Goal: Task Accomplishment & Management: Use online tool/utility

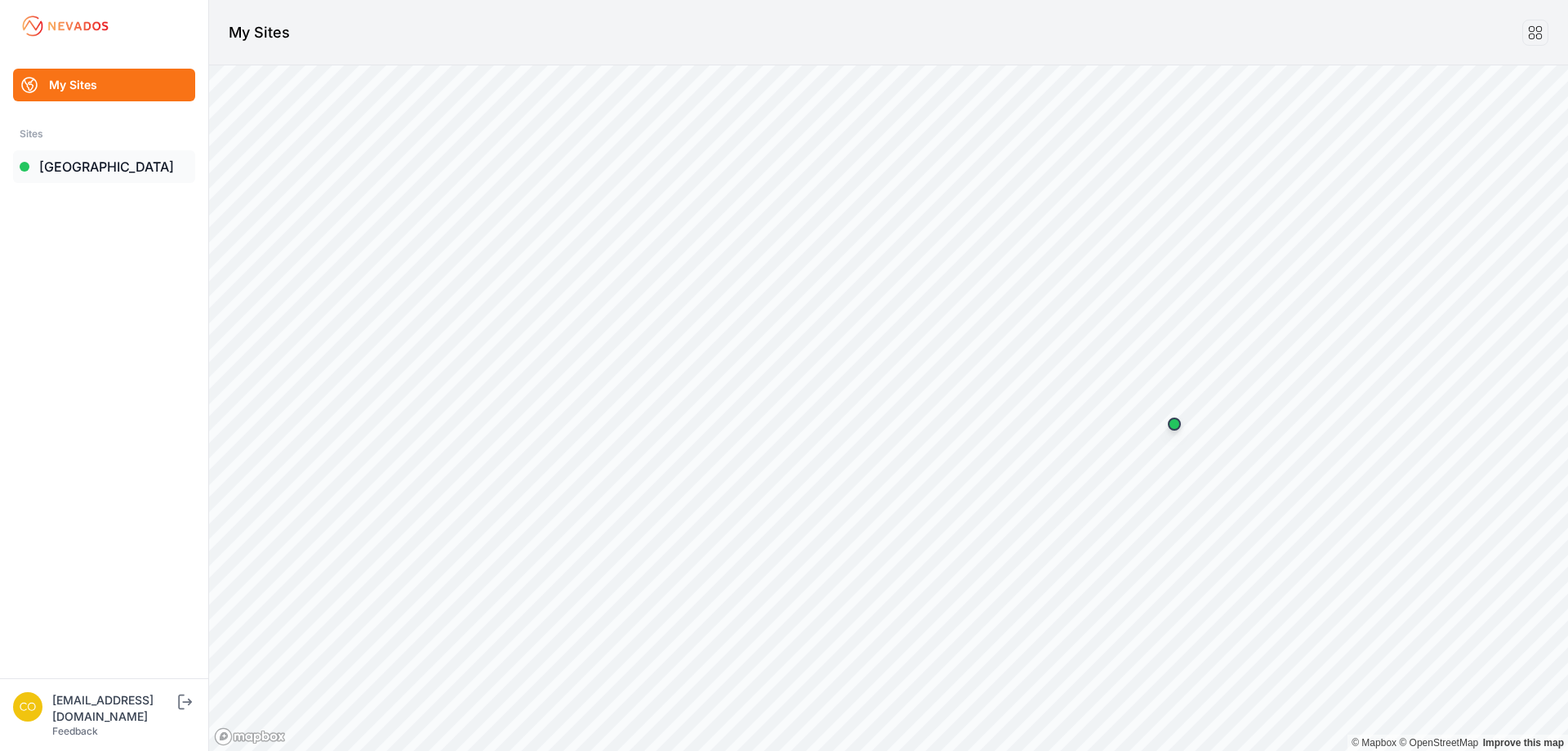
click at [81, 175] on link "[GEOGRAPHIC_DATA]" at bounding box center [104, 166] width 182 height 33
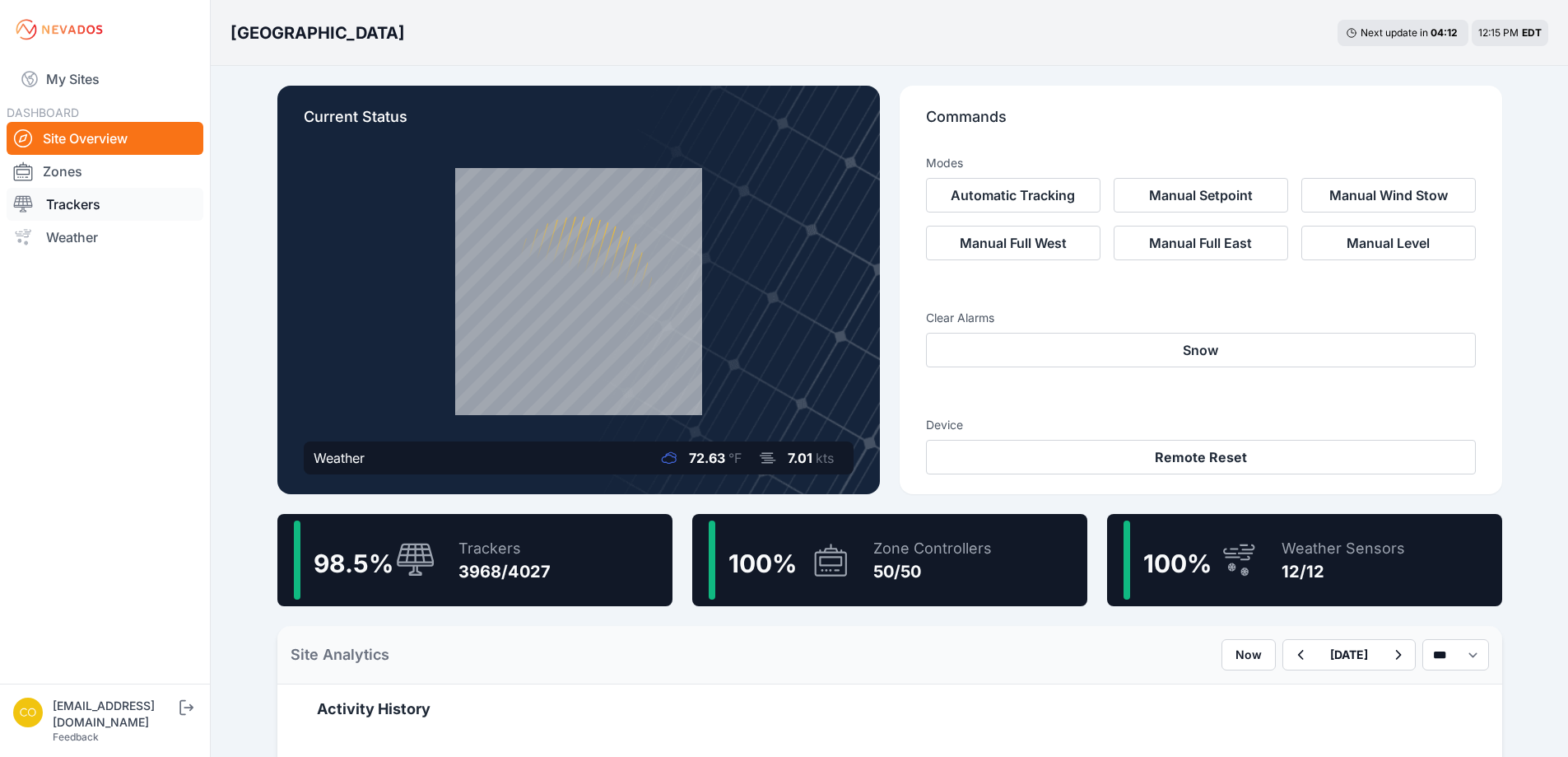
click at [83, 197] on link "Trackers" at bounding box center [105, 204] width 196 height 33
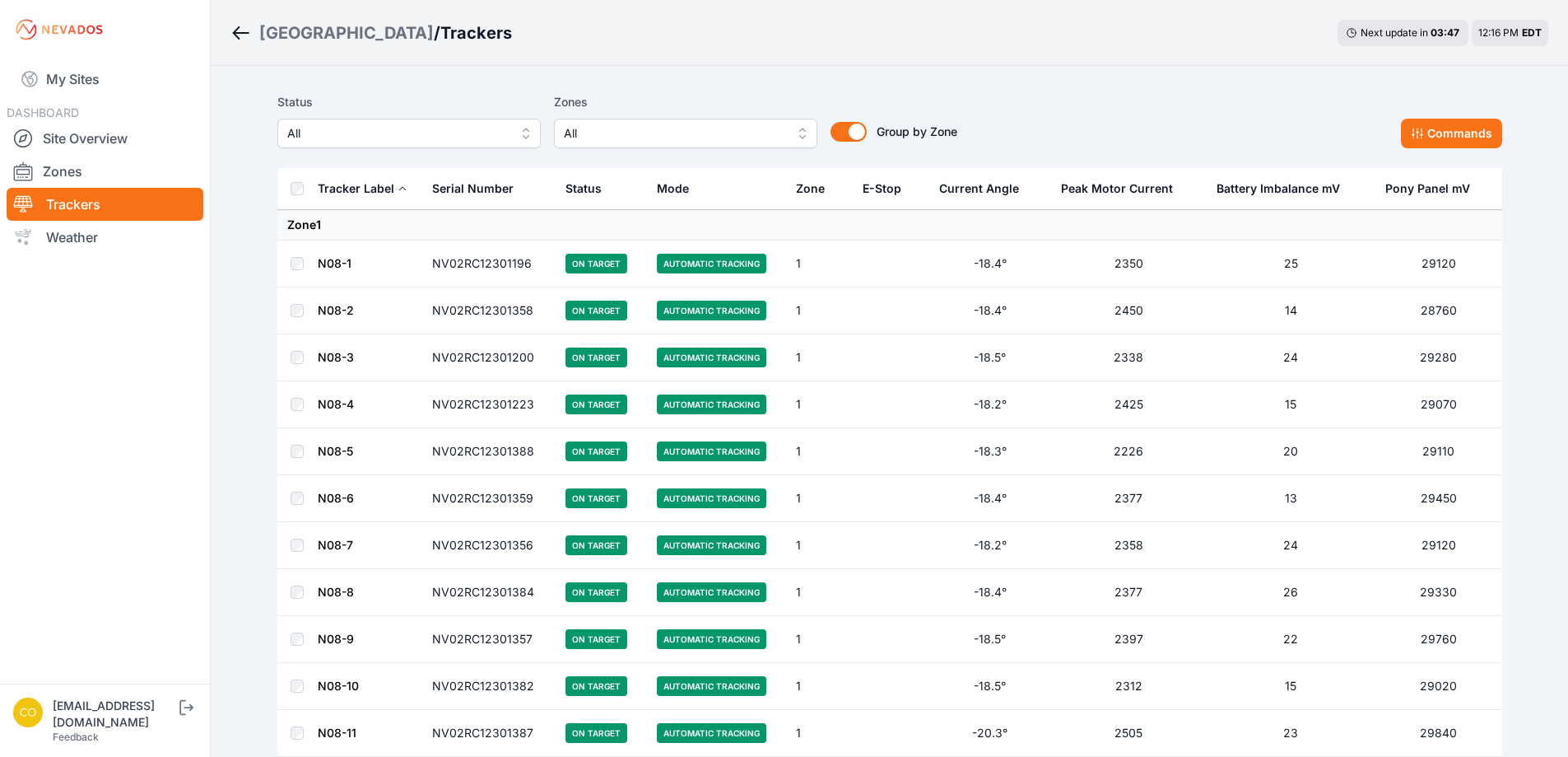
click at [776, 136] on span "All" at bounding box center [674, 133] width 221 height 19
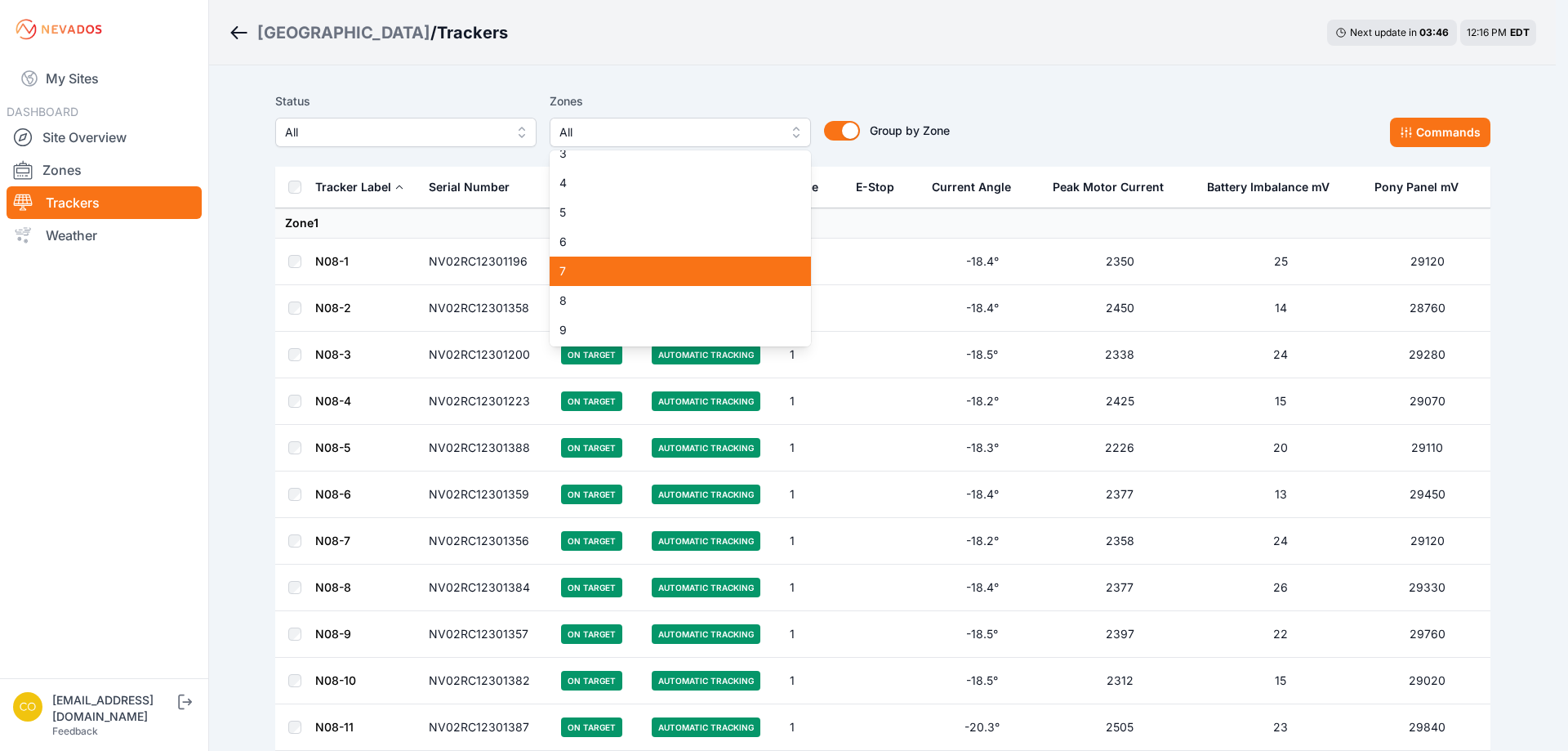
scroll to position [81, 0]
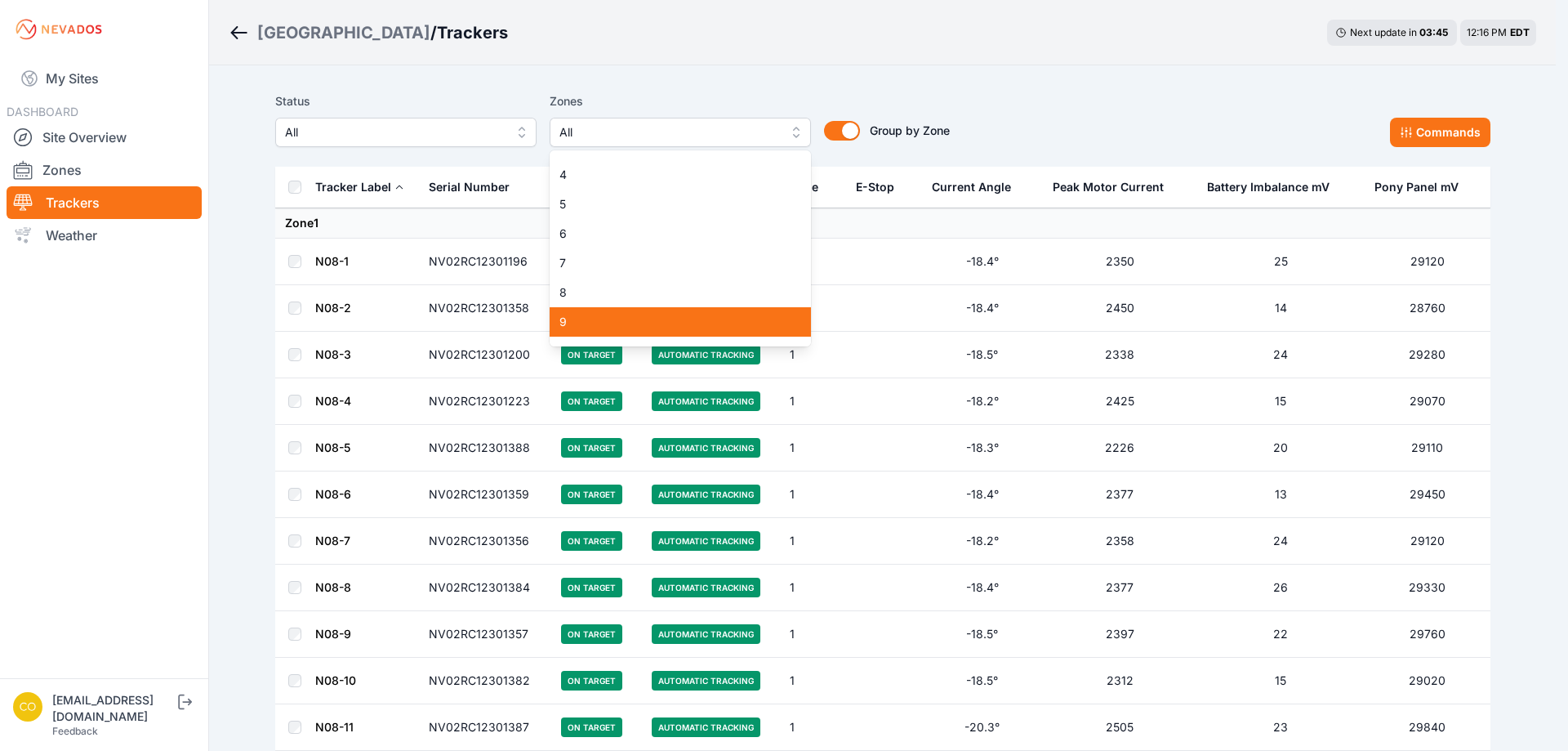
click at [676, 309] on div "9" at bounding box center [679, 322] width 261 height 29
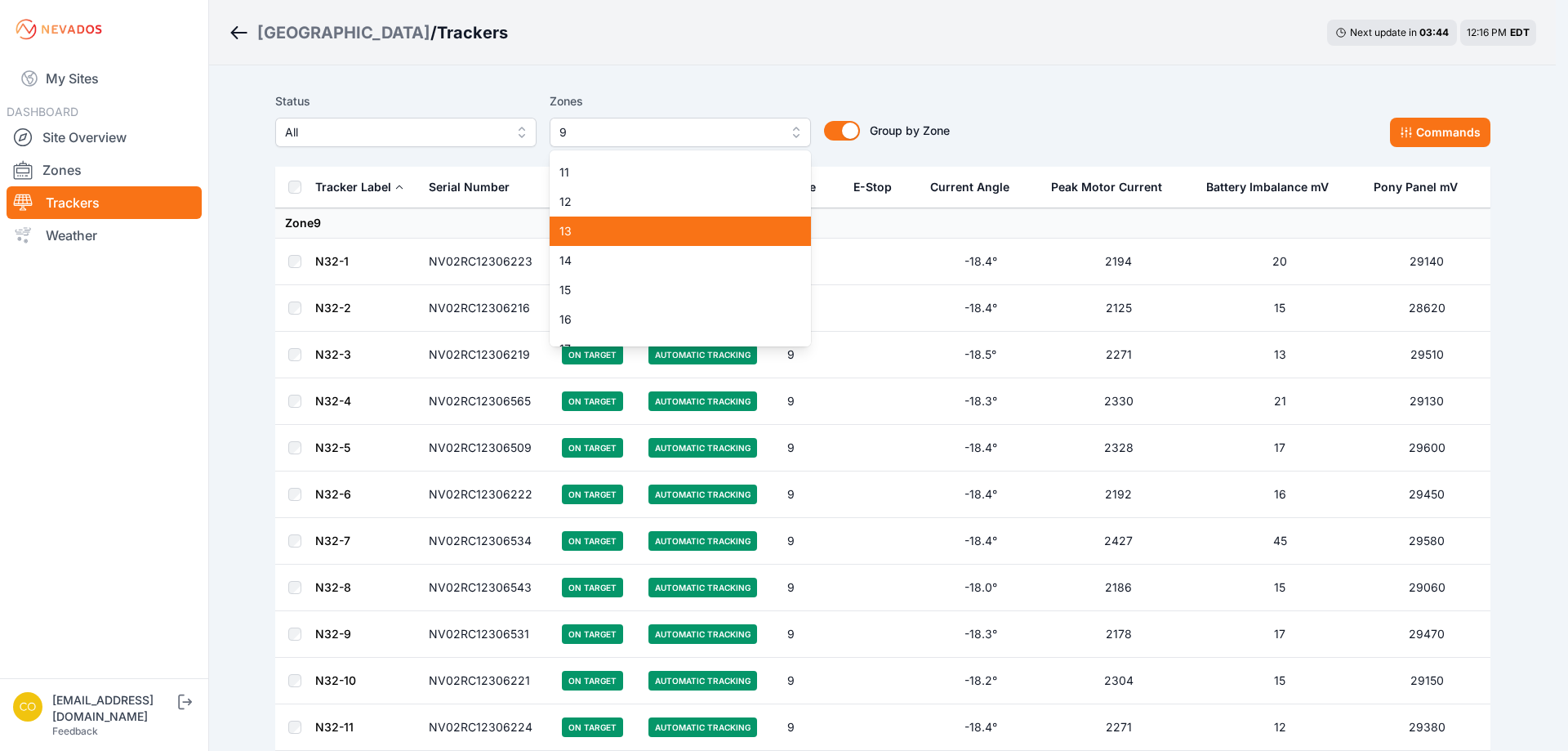
scroll to position [327, 0]
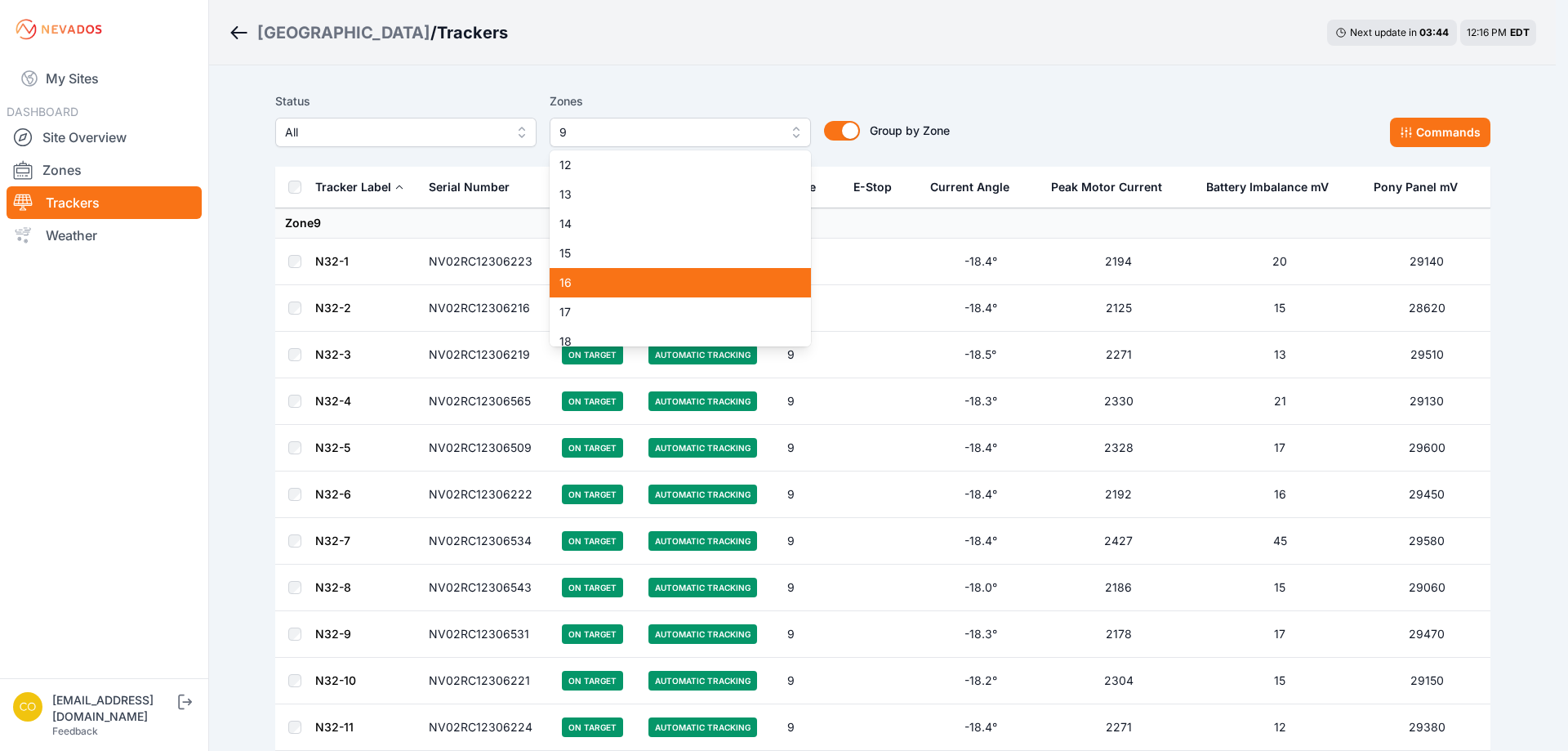
click at [600, 277] on span "16" at bounding box center [670, 282] width 222 height 16
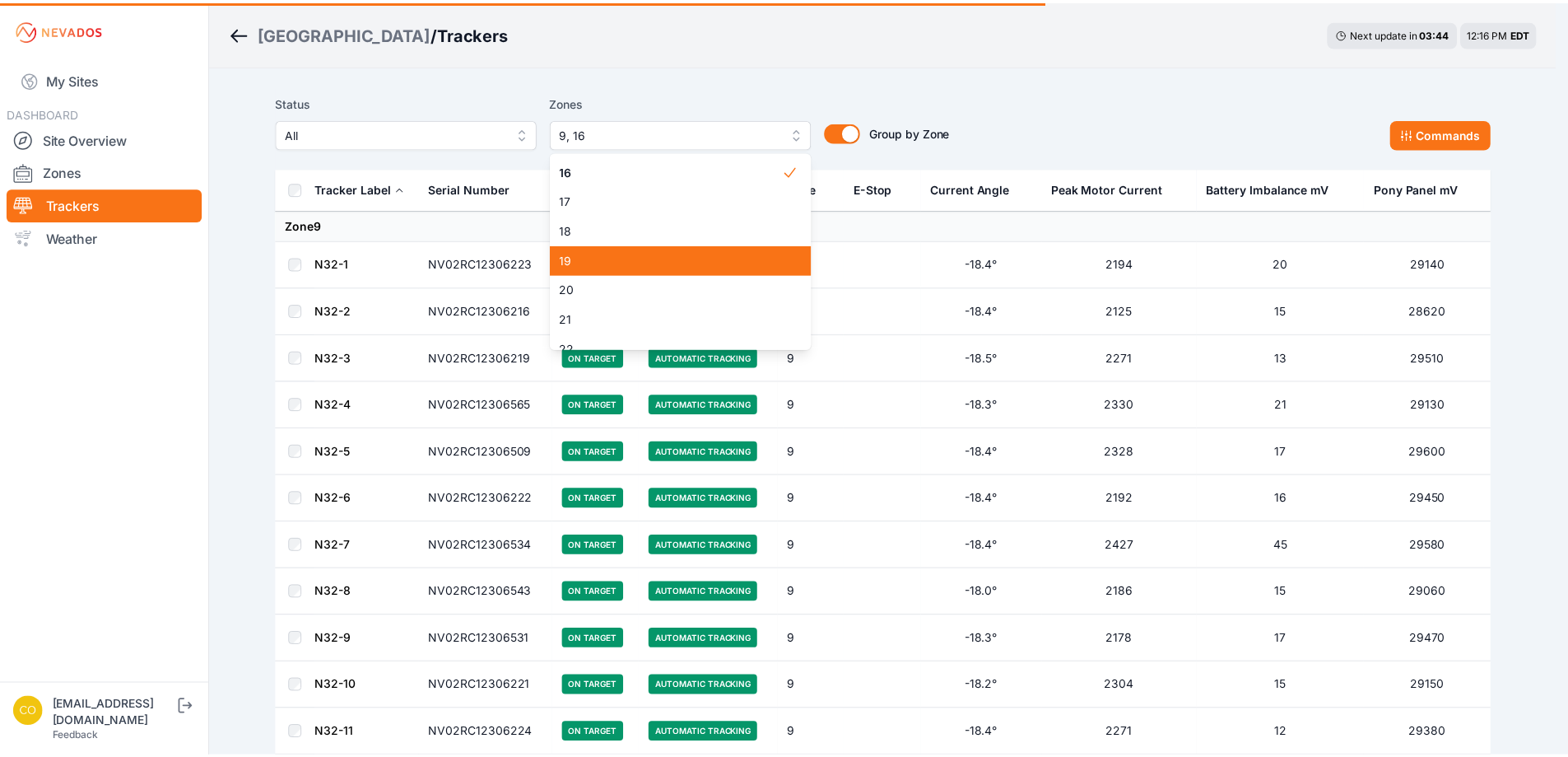
scroll to position [494, 0]
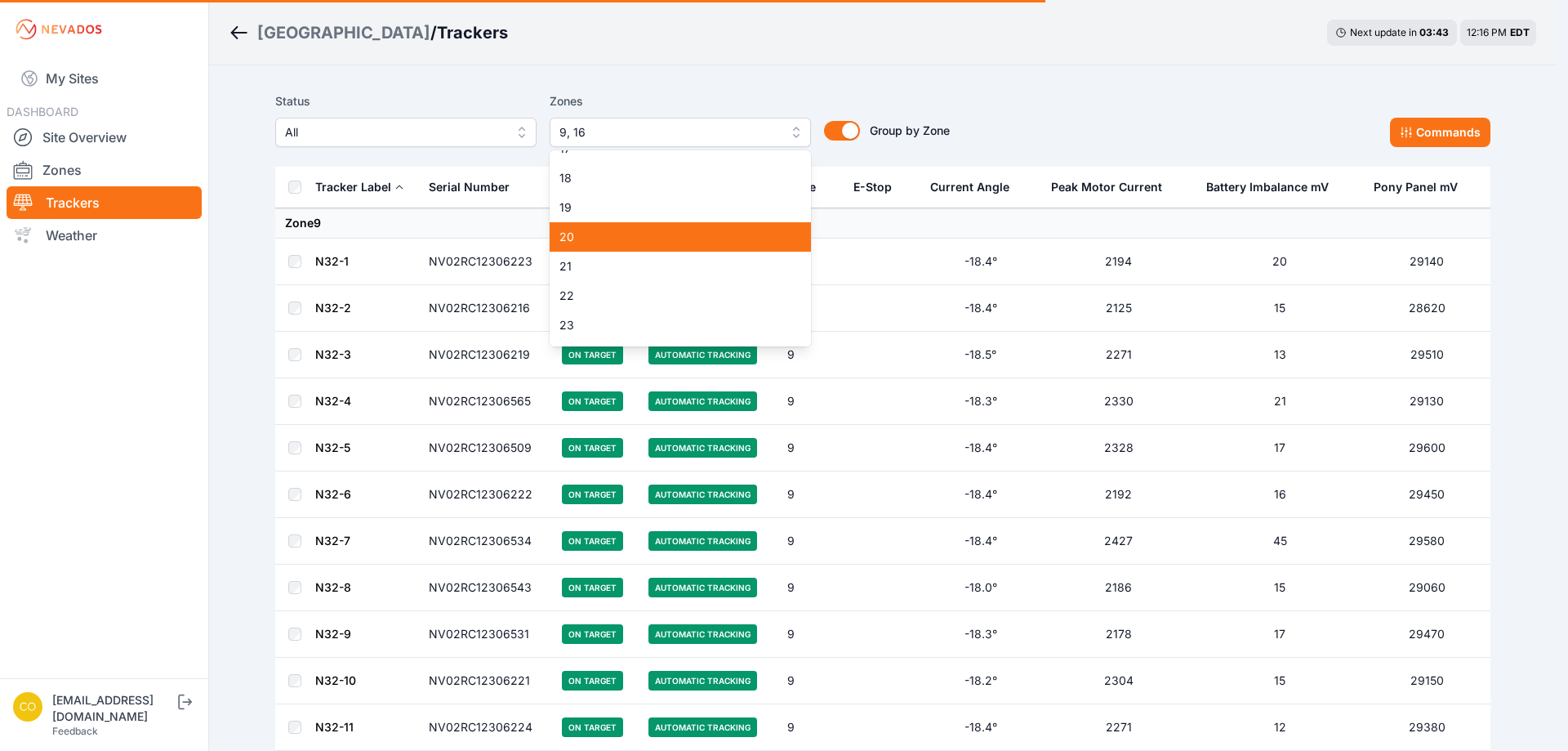
click at [632, 244] on span "20" at bounding box center [670, 236] width 222 height 16
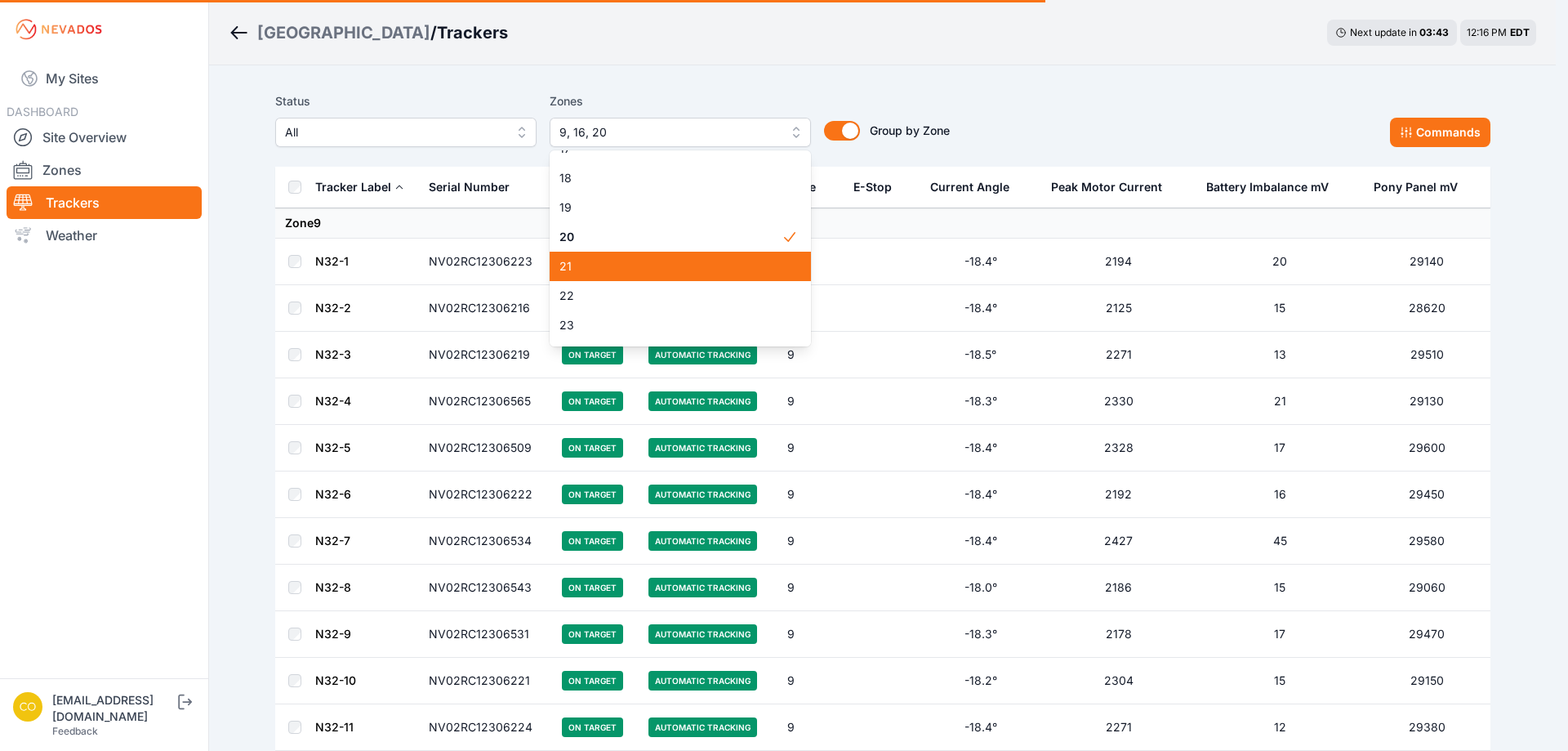
click at [633, 261] on span "21" at bounding box center [670, 265] width 222 height 16
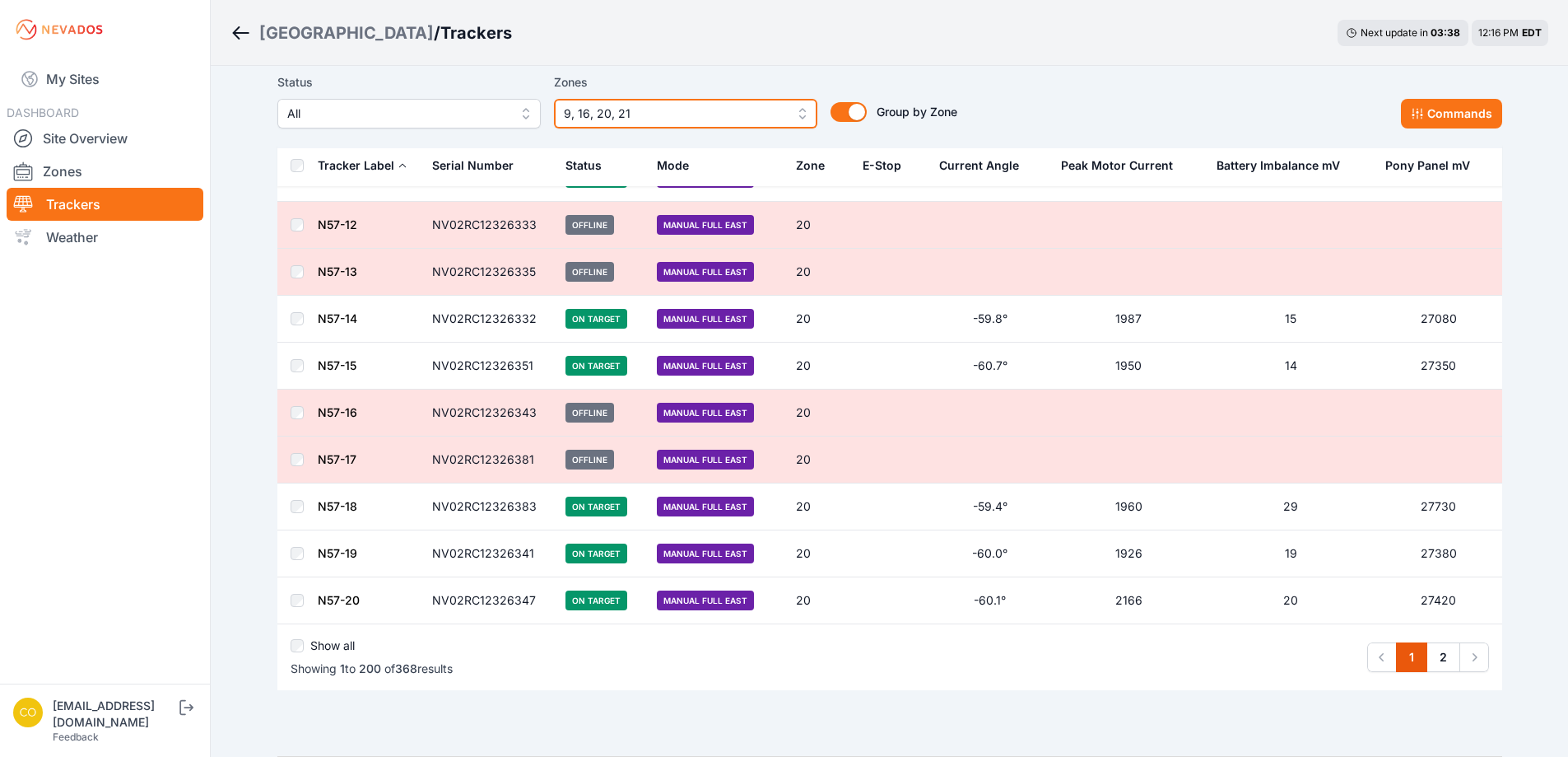
scroll to position [9119, 0]
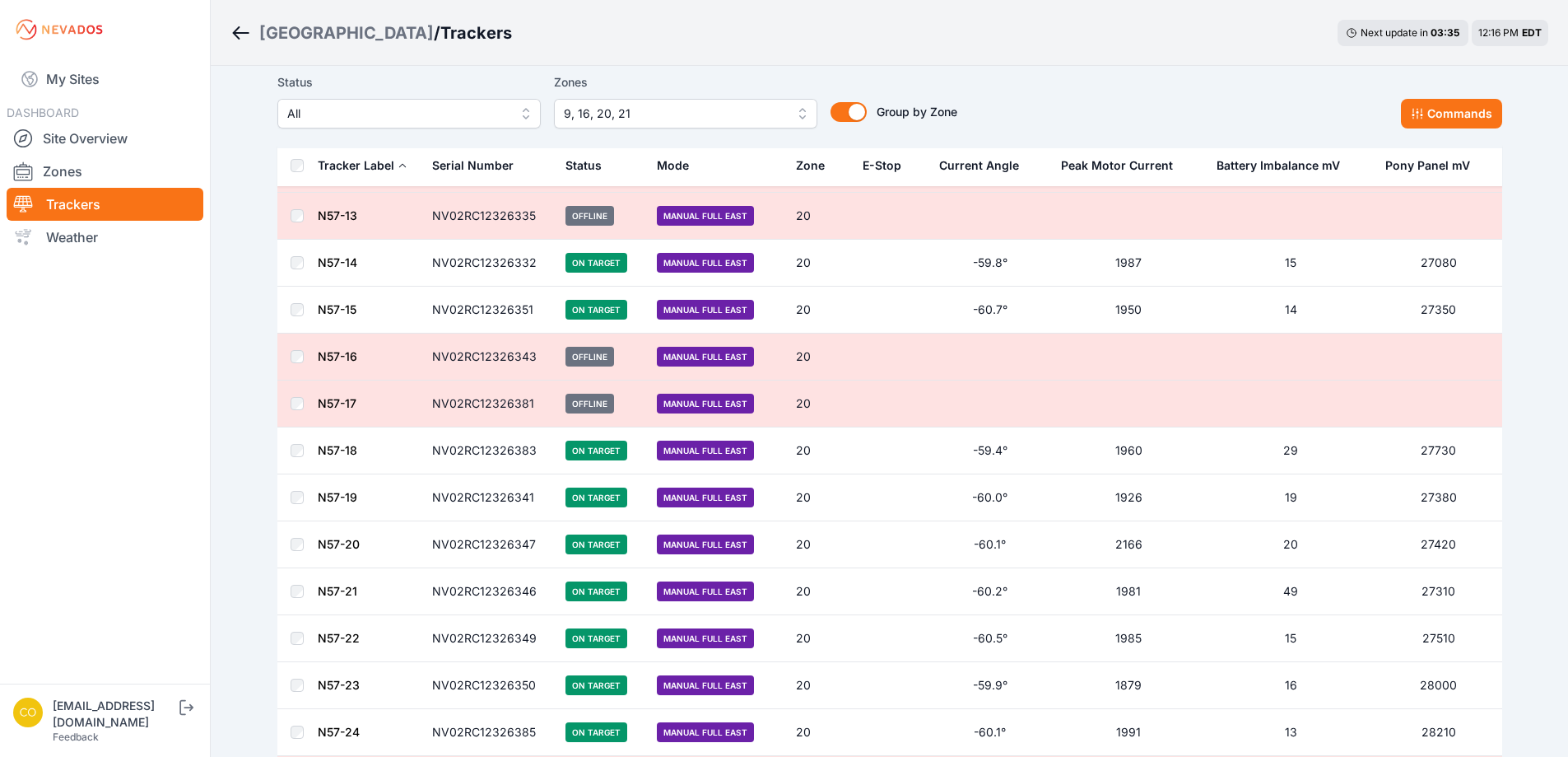
click at [300, 148] on div "Status All Zones 9, 16, 20, 21 Group by Zone Group by Zone Commands" at bounding box center [890, 107] width 1225 height 82
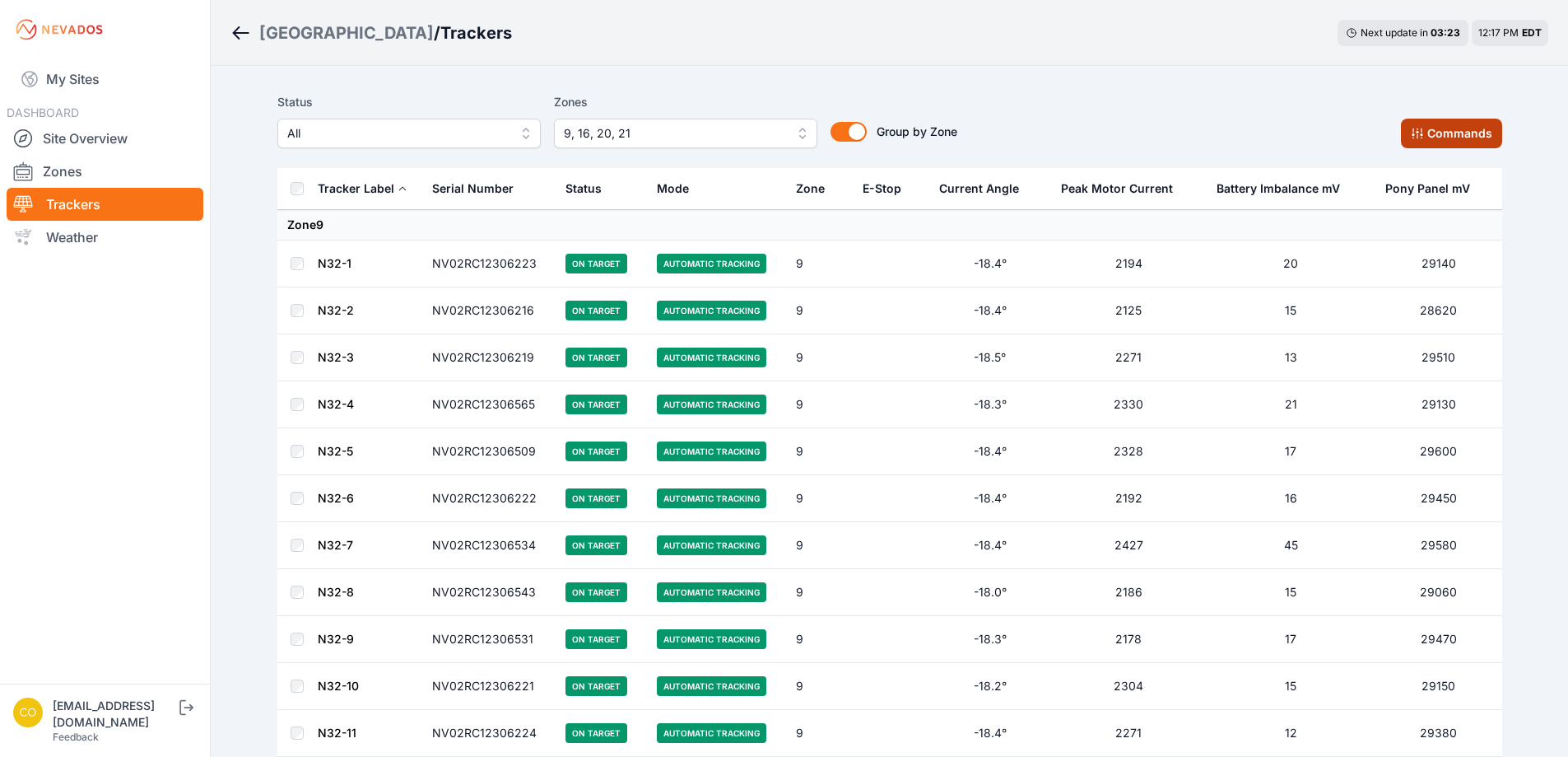
click at [1466, 135] on button "Commands" at bounding box center [1452, 133] width 102 height 30
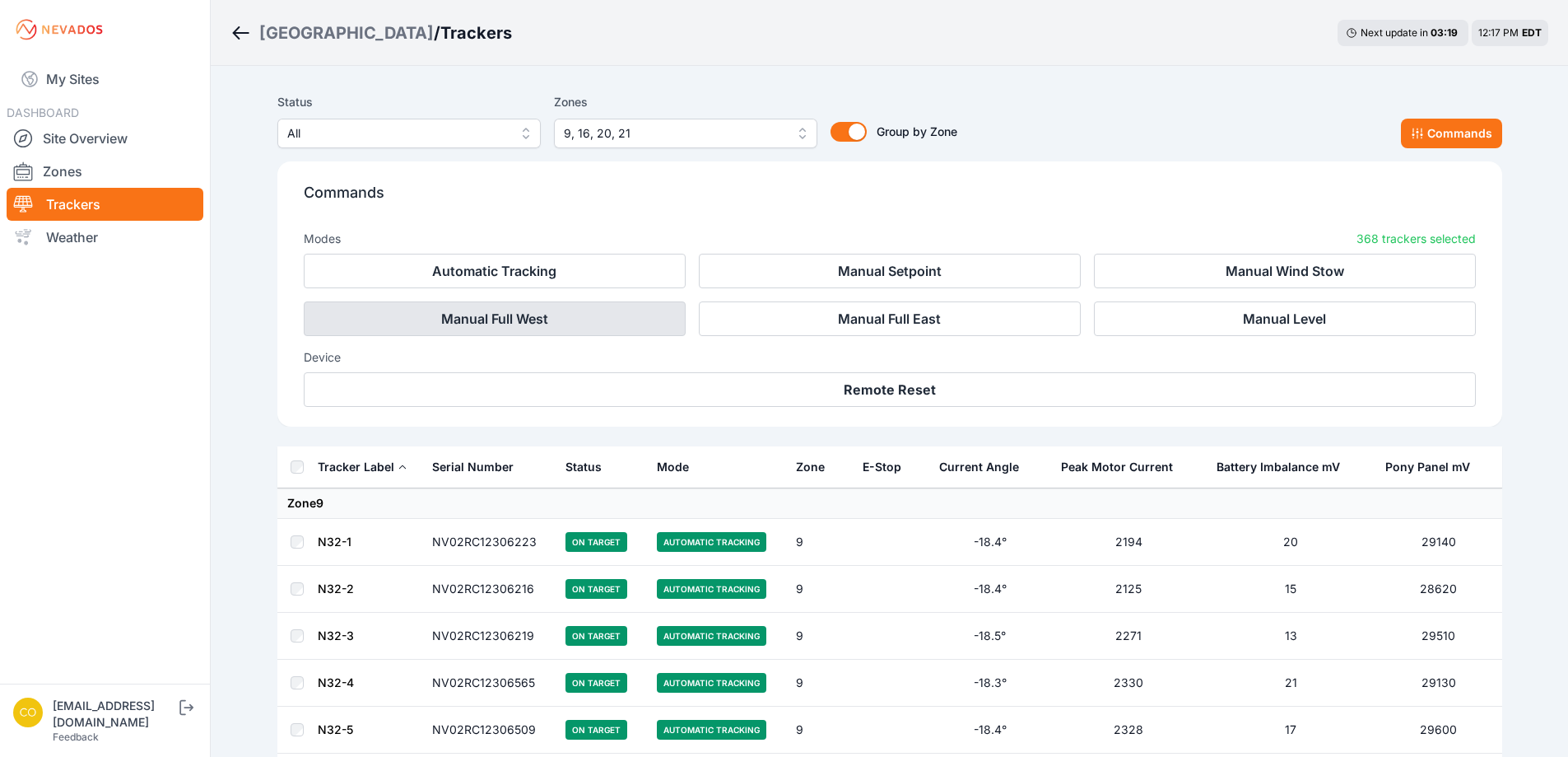
click at [628, 318] on button "Manual Full West" at bounding box center [494, 318] width 382 height 35
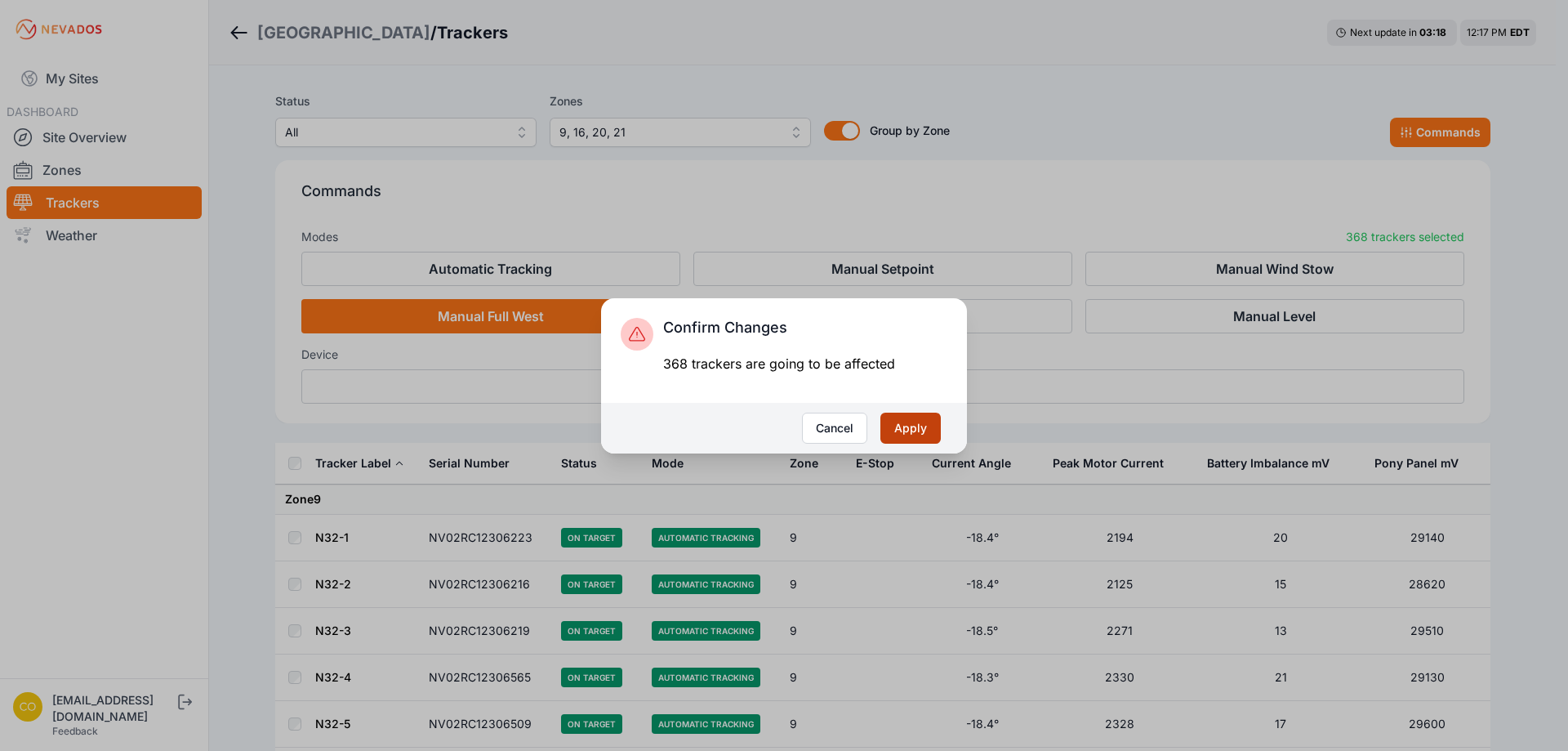
click at [909, 430] on button "Apply" at bounding box center [910, 428] width 60 height 31
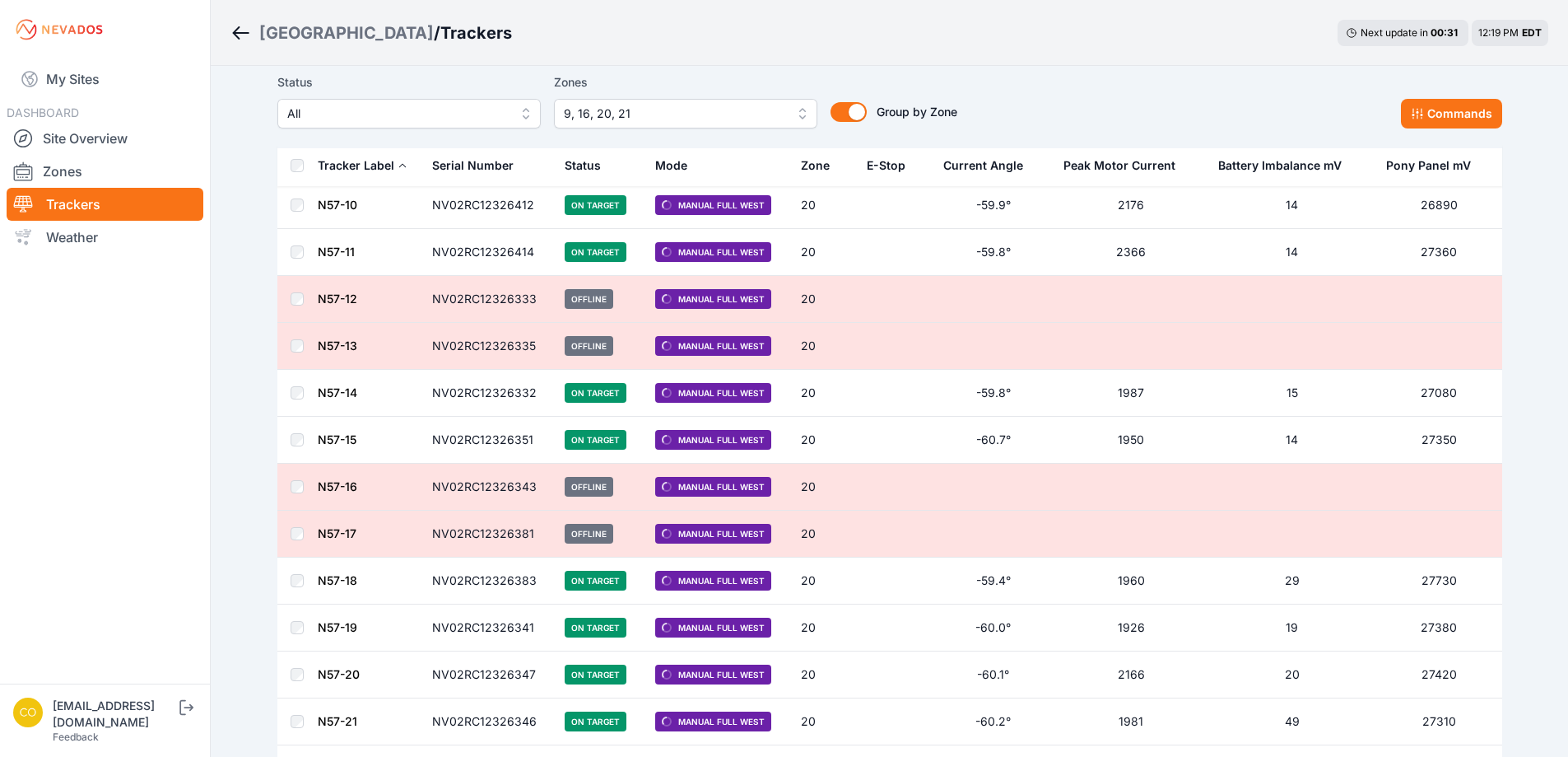
scroll to position [8949, 0]
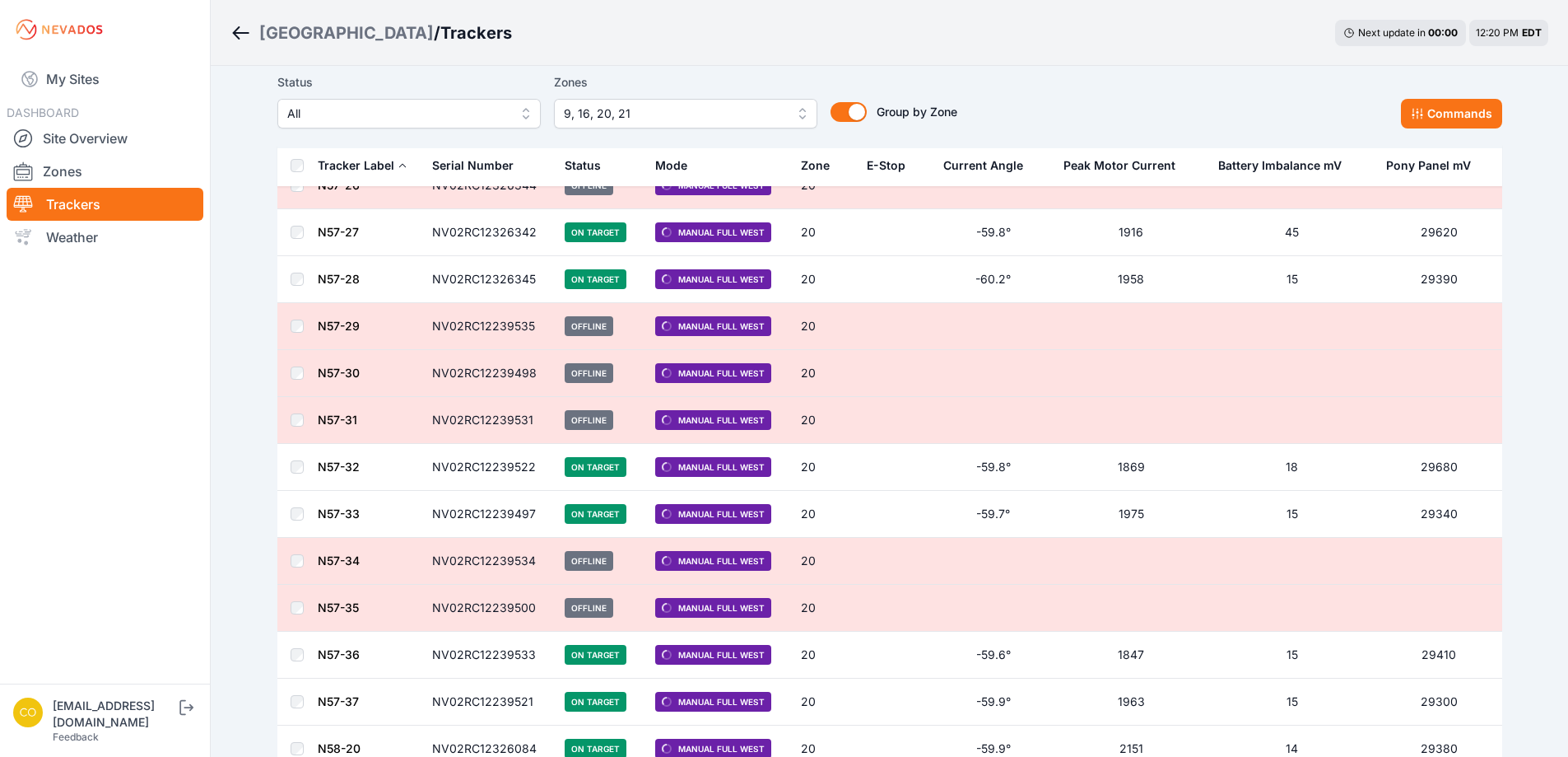
scroll to position [9961, 0]
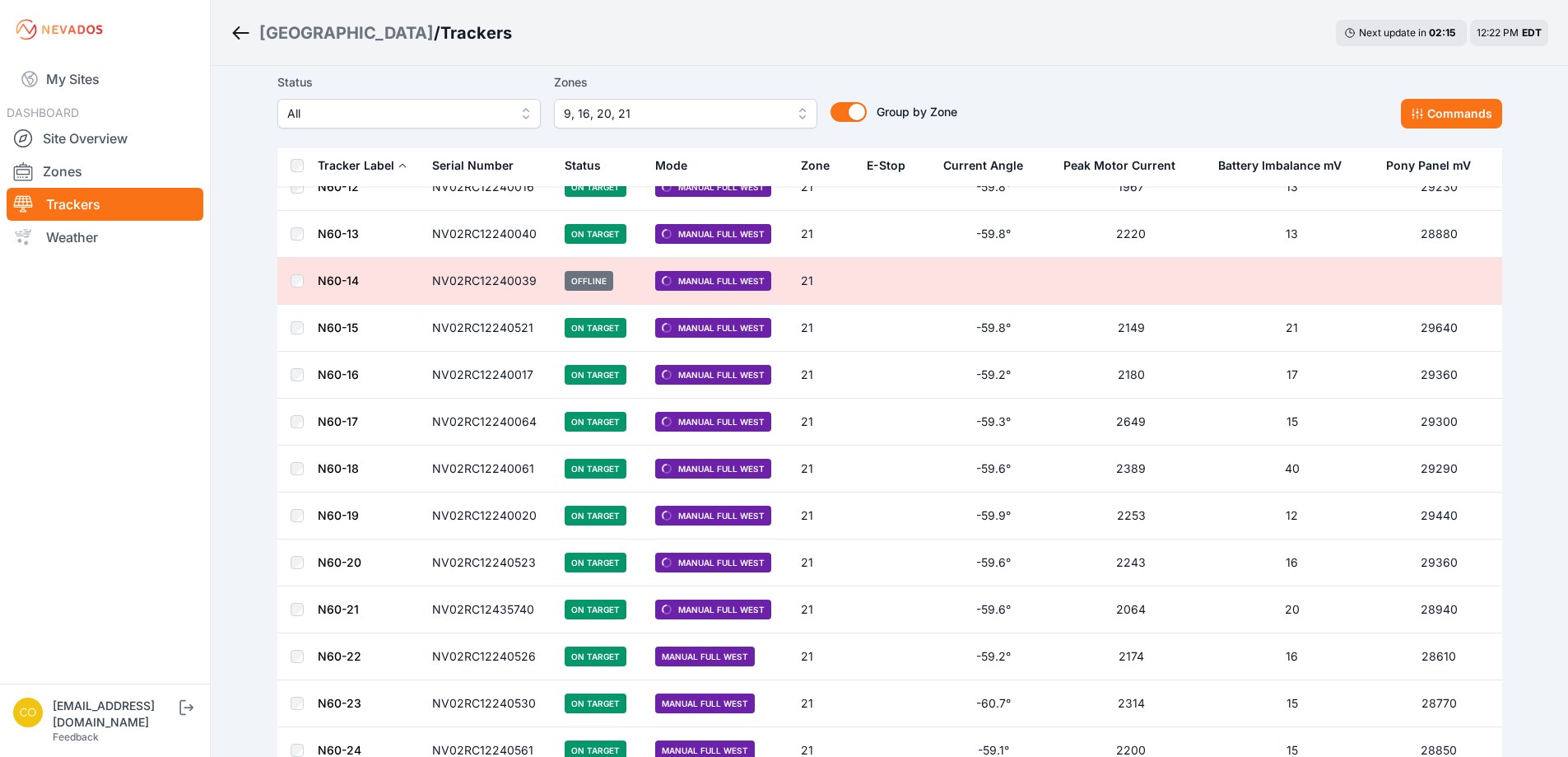
scroll to position [13964, 0]
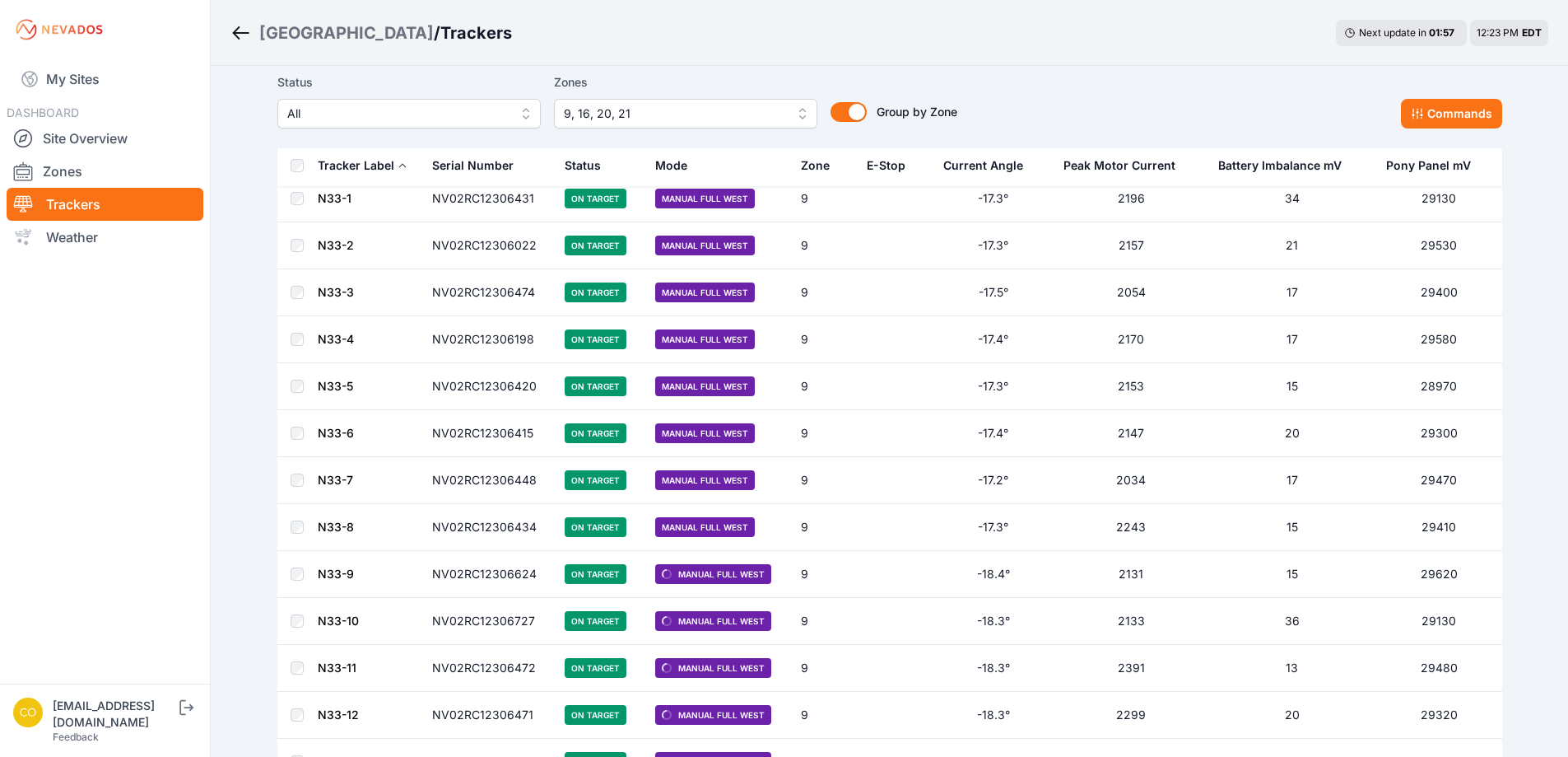
scroll to position [1368, 0]
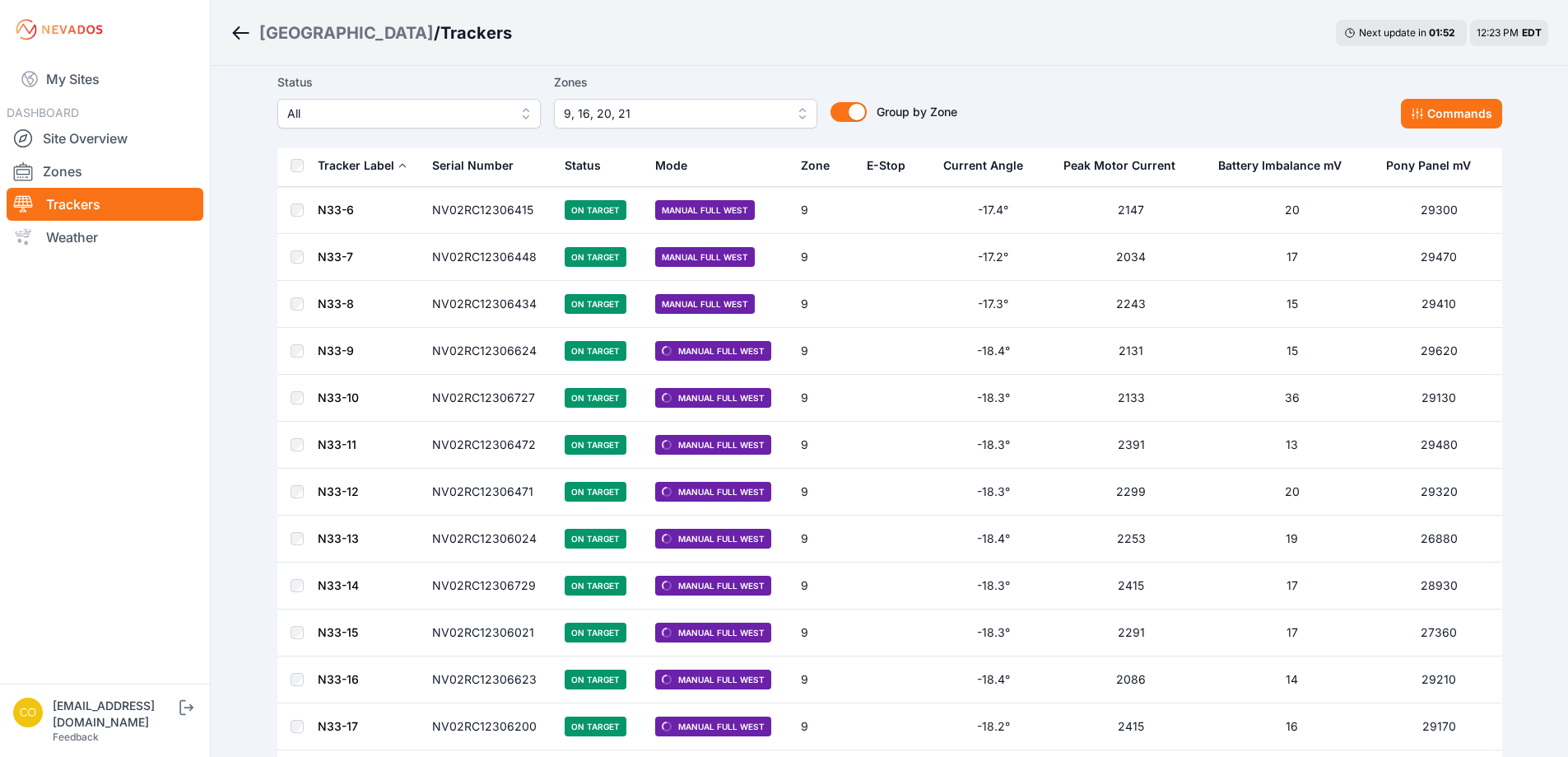
scroll to position [1368, 0]
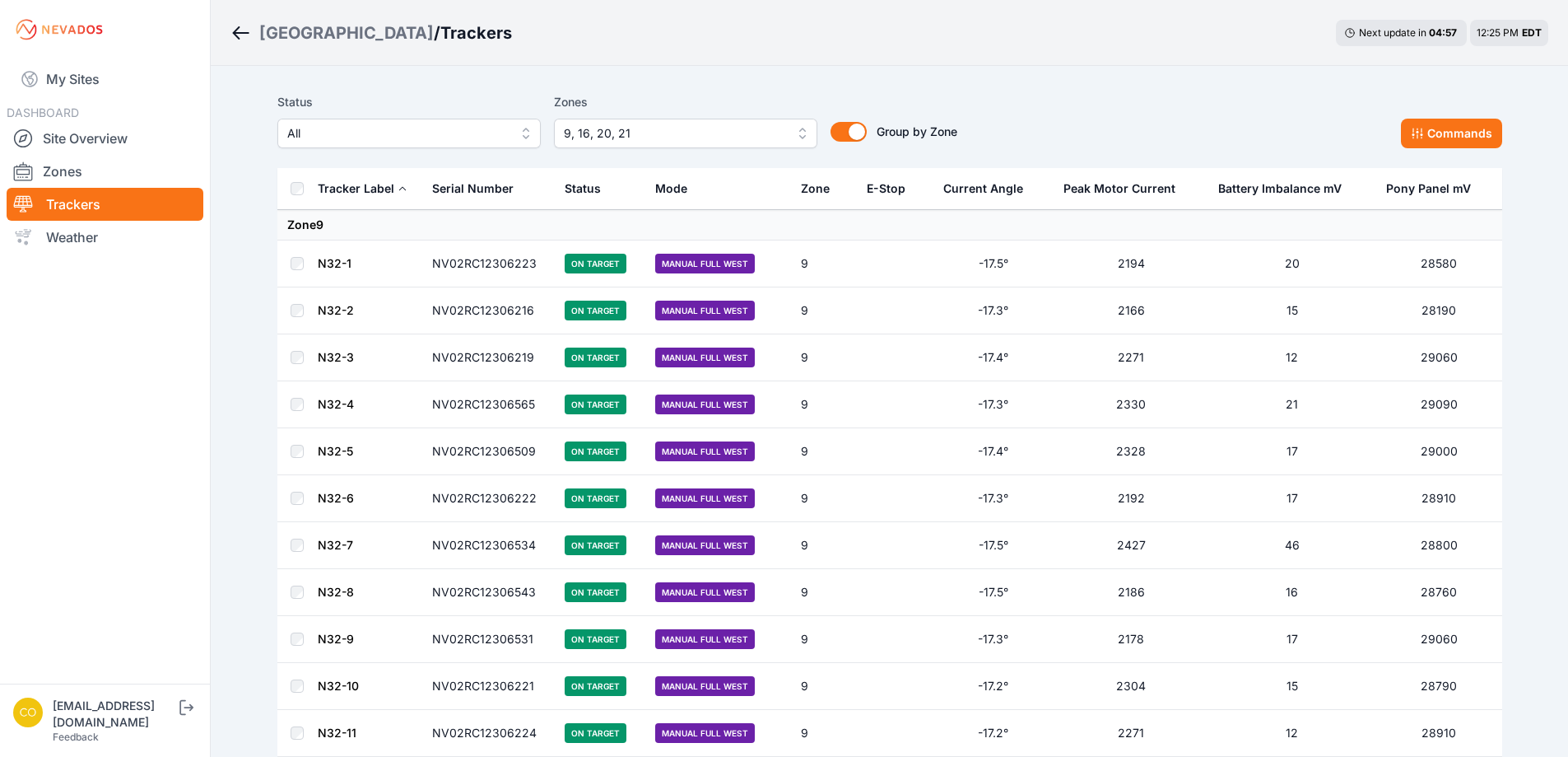
scroll to position [1368, 0]
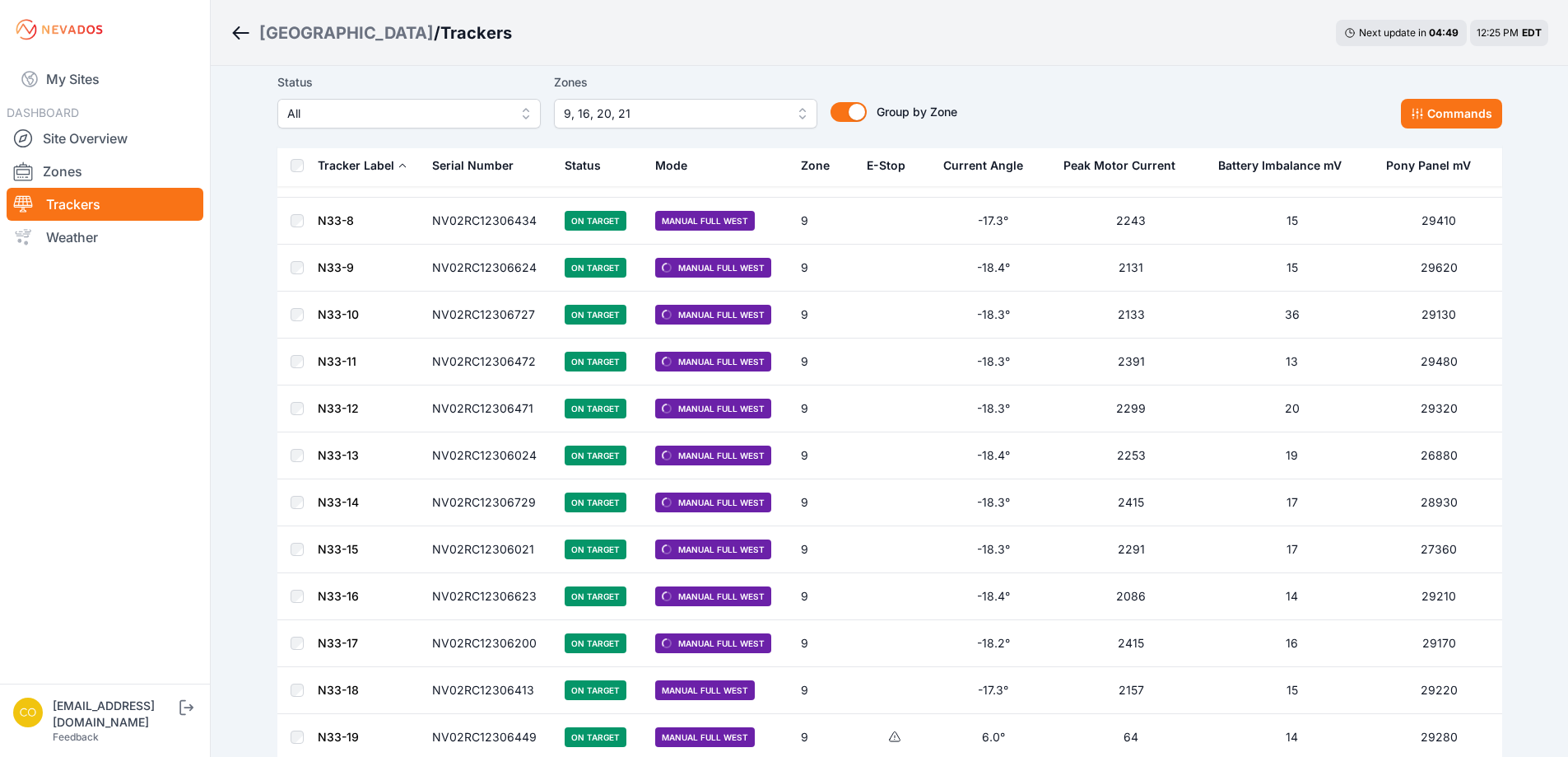
scroll to position [1450, 0]
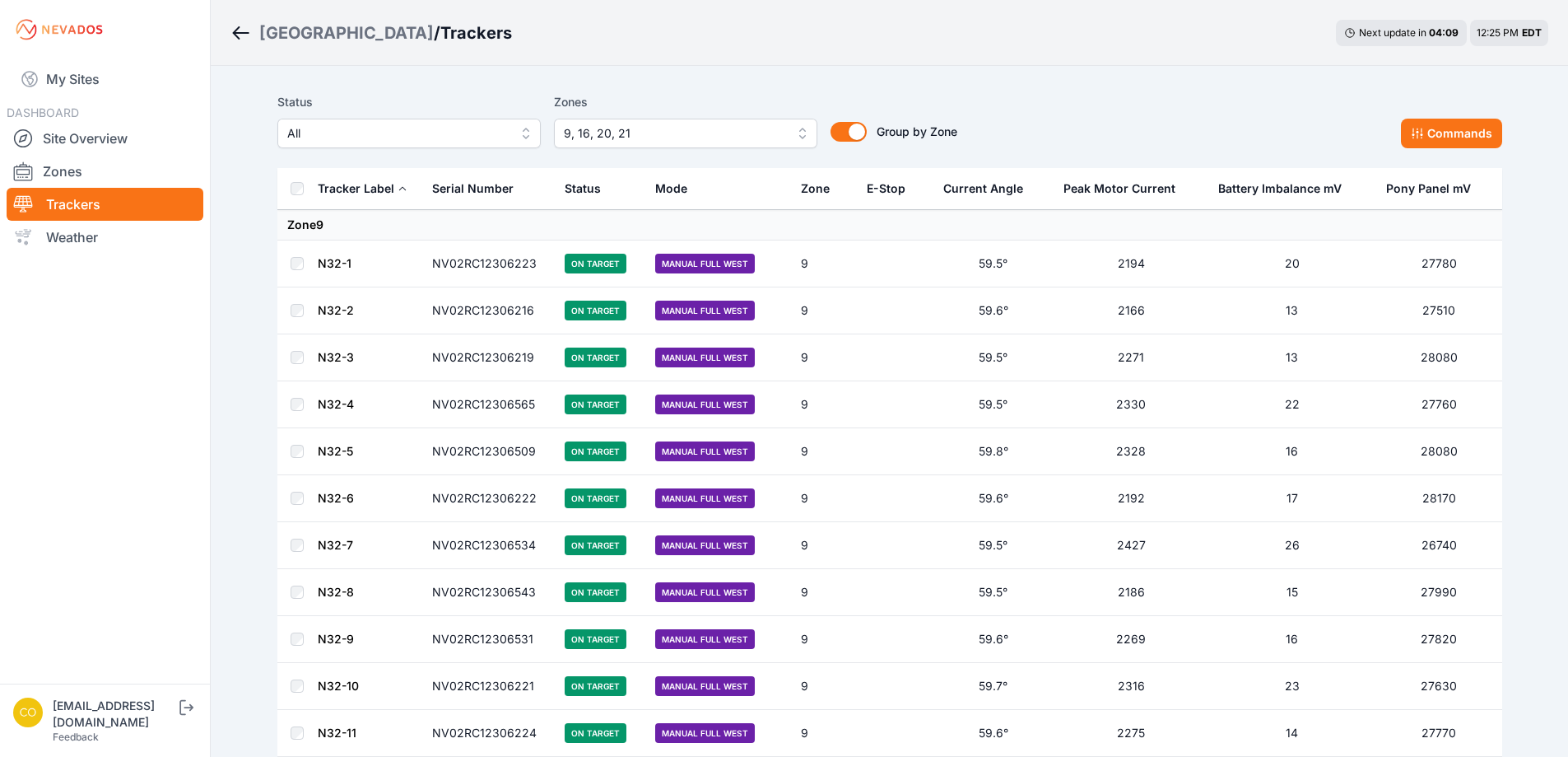
scroll to position [1422, 0]
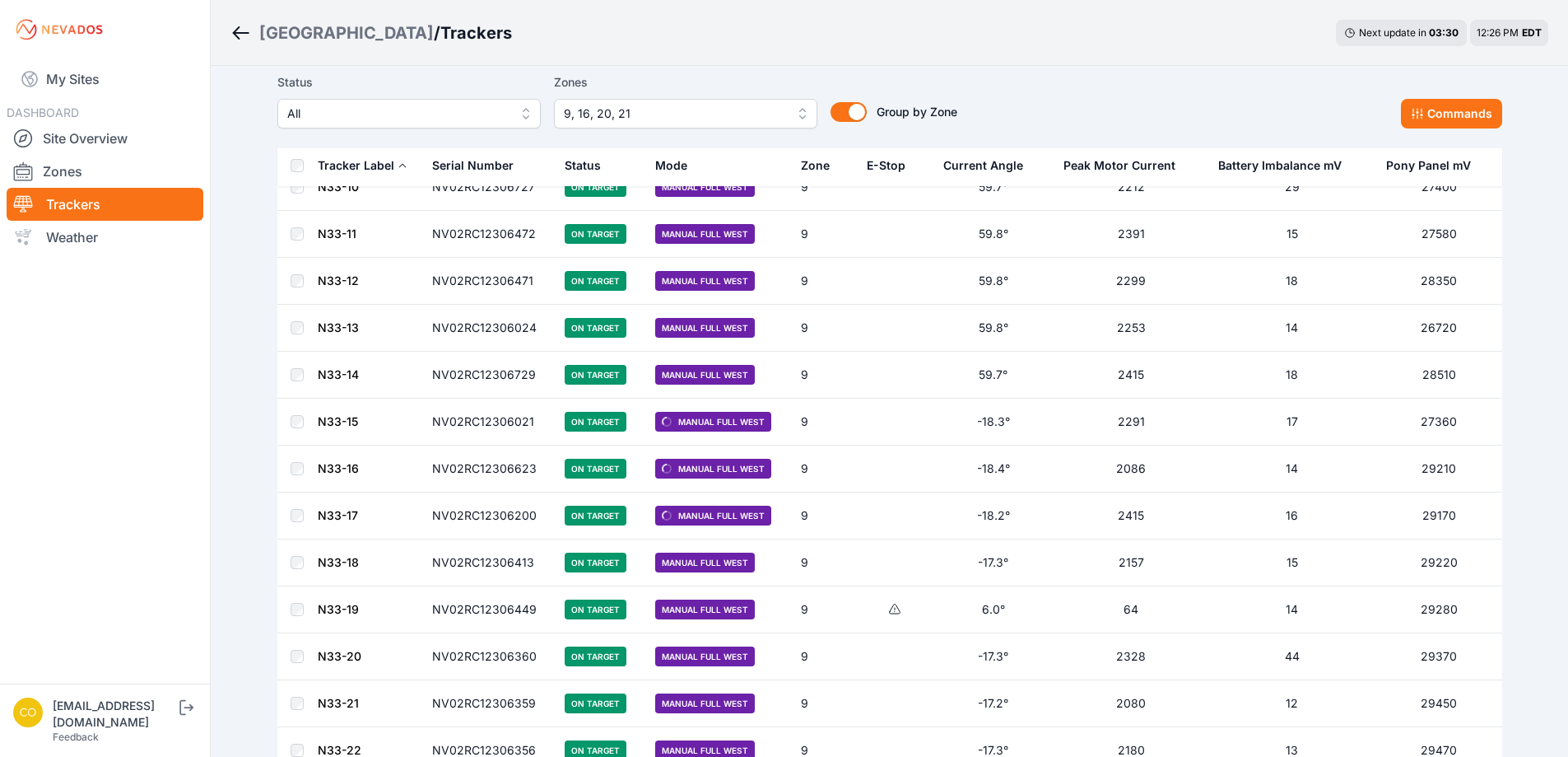
scroll to position [1587, 0]
